Goal: Communication & Community: Connect with others

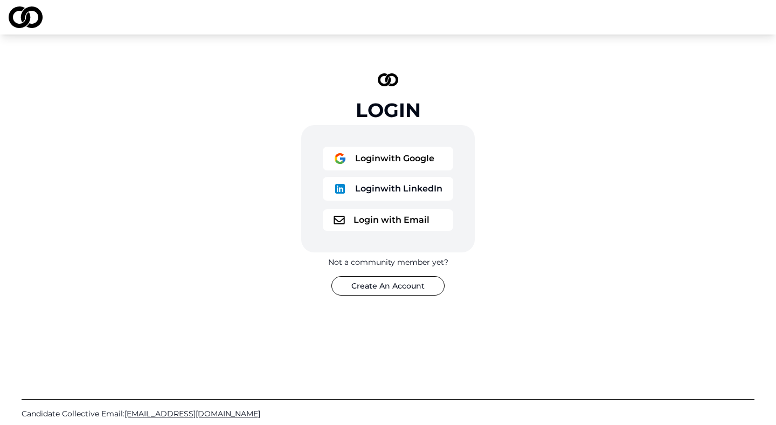
click at [380, 212] on button "Login with Email" at bounding box center [388, 220] width 130 height 22
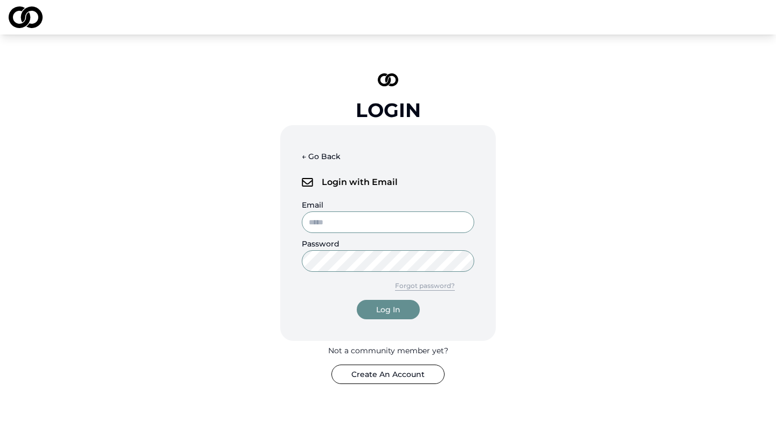
type input "**********"
click at [405, 308] on button "Log In" at bounding box center [388, 309] width 63 height 19
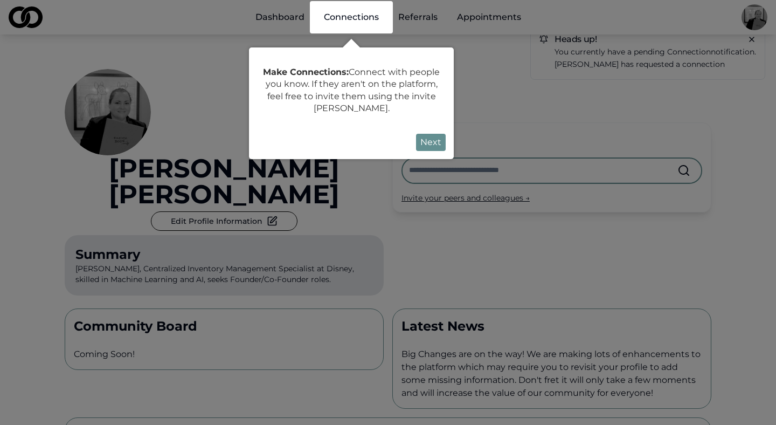
click at [432, 136] on button "Next" at bounding box center [431, 142] width 30 height 17
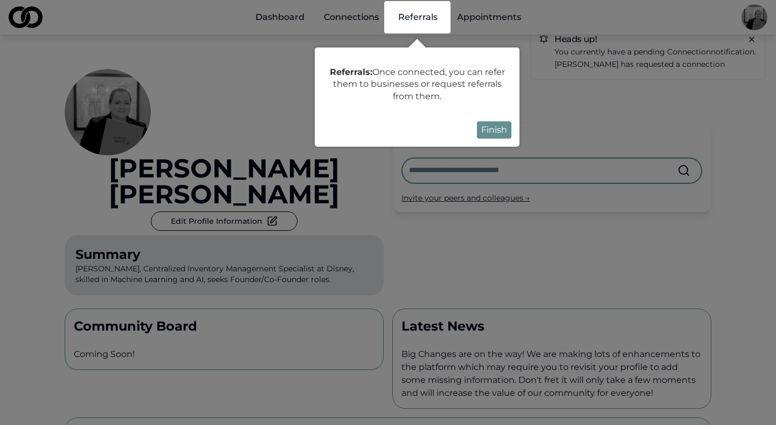
click at [491, 128] on button "Finish" at bounding box center [494, 129] width 34 height 17
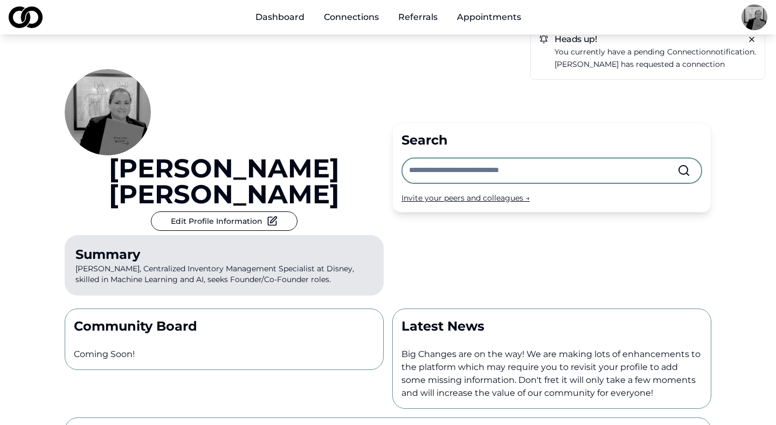
click at [593, 55] on p "You currently have a pending connection notification." at bounding box center [655, 52] width 202 height 12
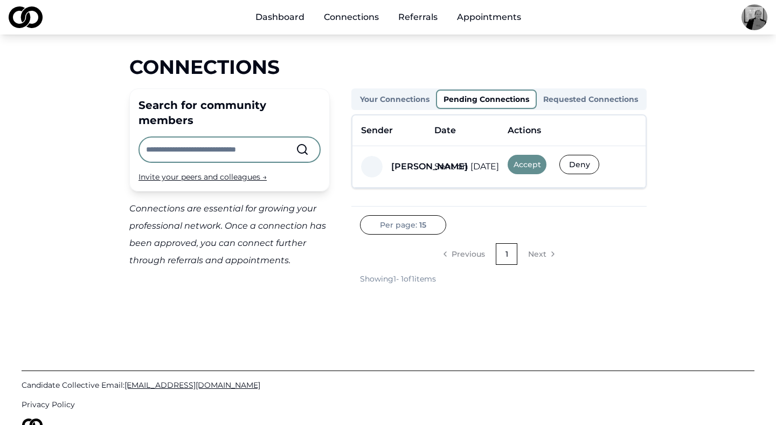
click at [526, 163] on button "Accept" at bounding box center [527, 164] width 39 height 19
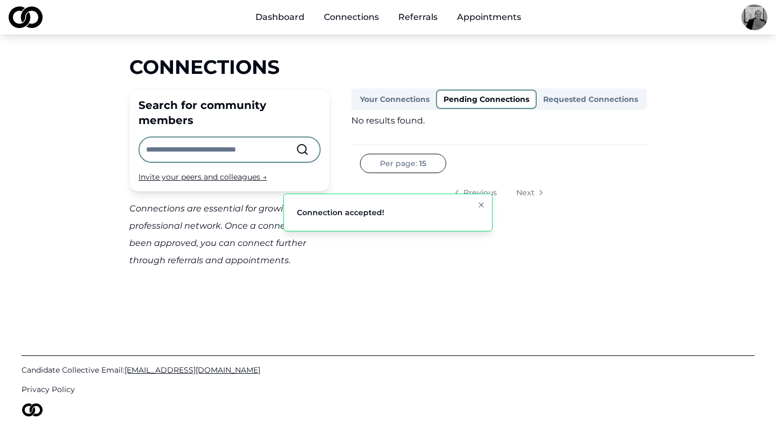
click at [480, 200] on icon "Notifications (F8)" at bounding box center [481, 204] width 9 height 9
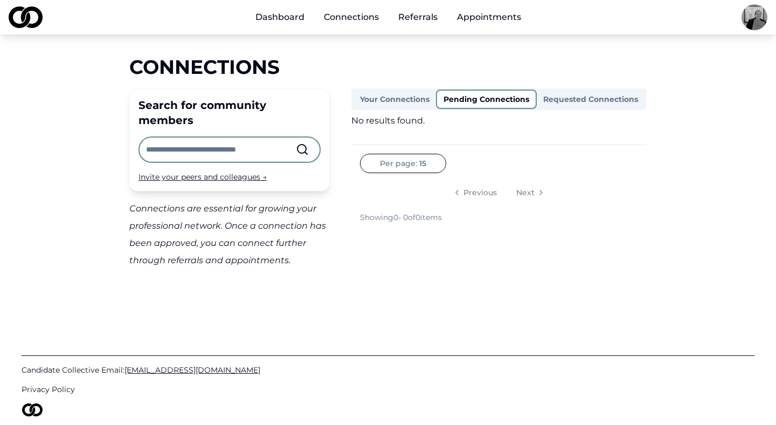
click at [397, 99] on button "Your Connections" at bounding box center [394, 99] width 82 height 17
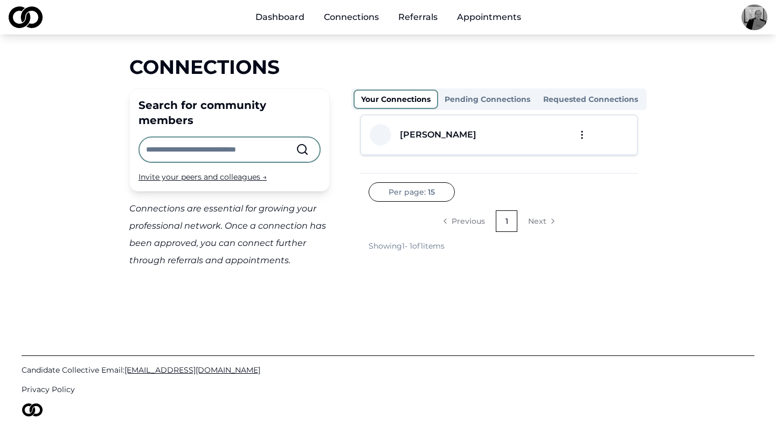
click at [428, 133] on div "[PERSON_NAME]" at bounding box center [438, 134] width 77 height 13
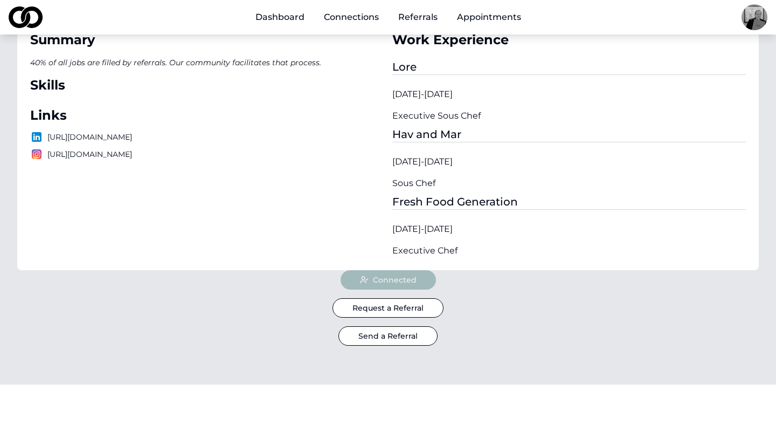
scroll to position [166, 0]
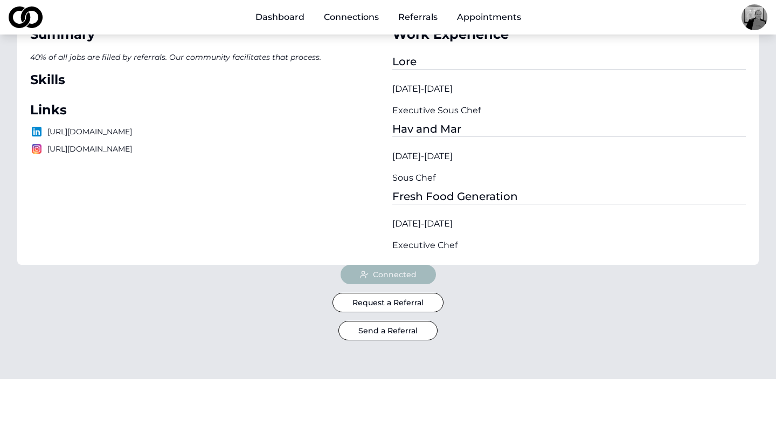
click at [210, 155] on p "[URL][DOMAIN_NAME]" at bounding box center [206, 148] width 353 height 13
drag, startPoint x: 210, startPoint y: 157, endPoint x: 59, endPoint y: 160, distance: 150.9
click at [59, 155] on p "[URL][DOMAIN_NAME]" at bounding box center [206, 148] width 353 height 13
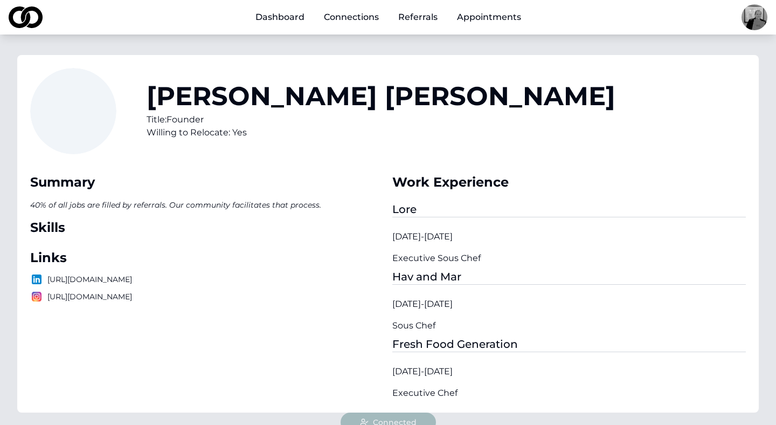
scroll to position [0, 0]
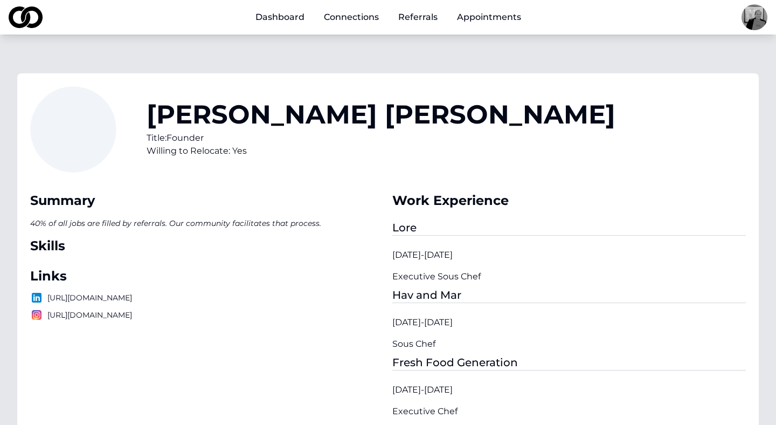
click at [503, 18] on link "Appointments" at bounding box center [488, 17] width 81 height 22
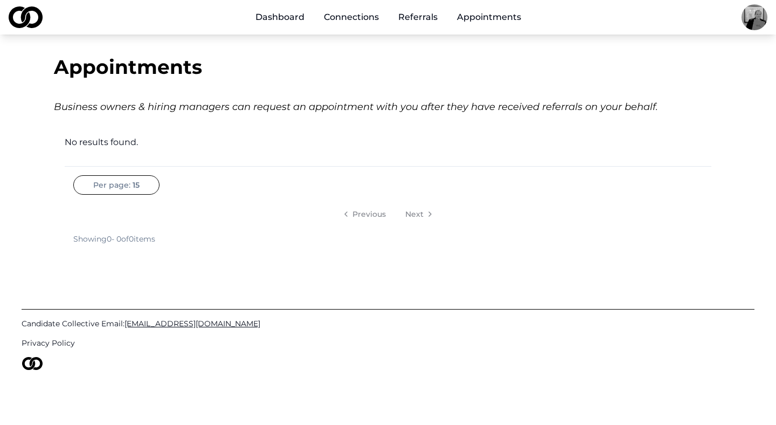
click at [26, 12] on img at bounding box center [26, 17] width 34 height 22
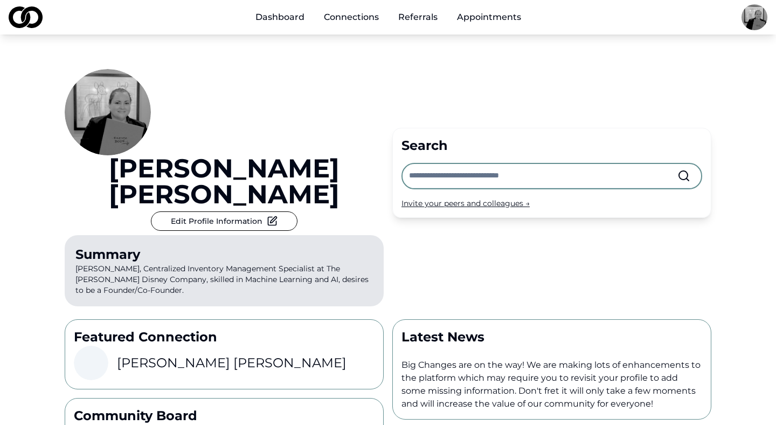
click at [22, 19] on img at bounding box center [26, 17] width 34 height 22
click at [757, 9] on html "Dashboard Connections Referrals Appointments [PERSON_NAME] Edit Profile Informa…" at bounding box center [388, 212] width 776 height 425
